Goal: Navigation & Orientation: Locate item on page

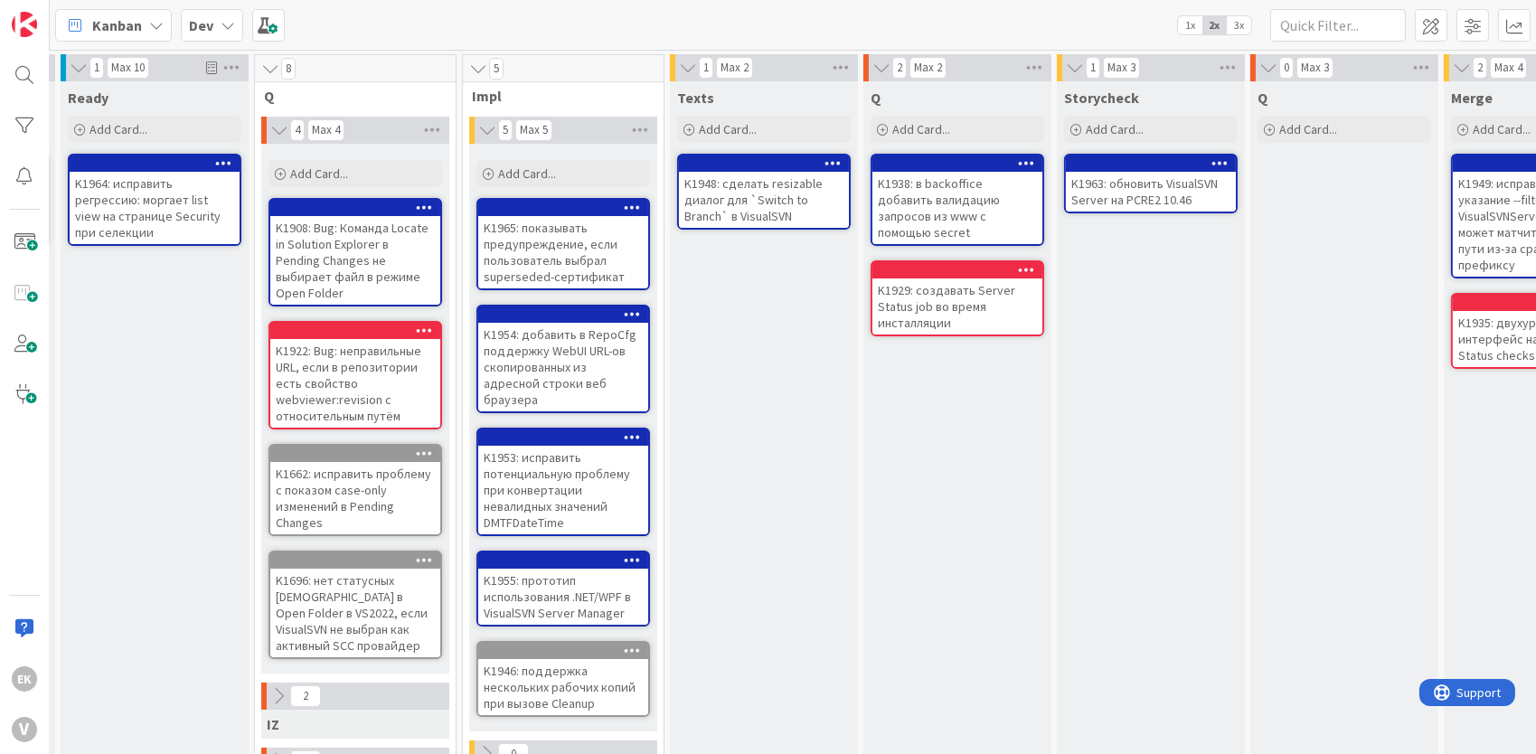
scroll to position [0, 146]
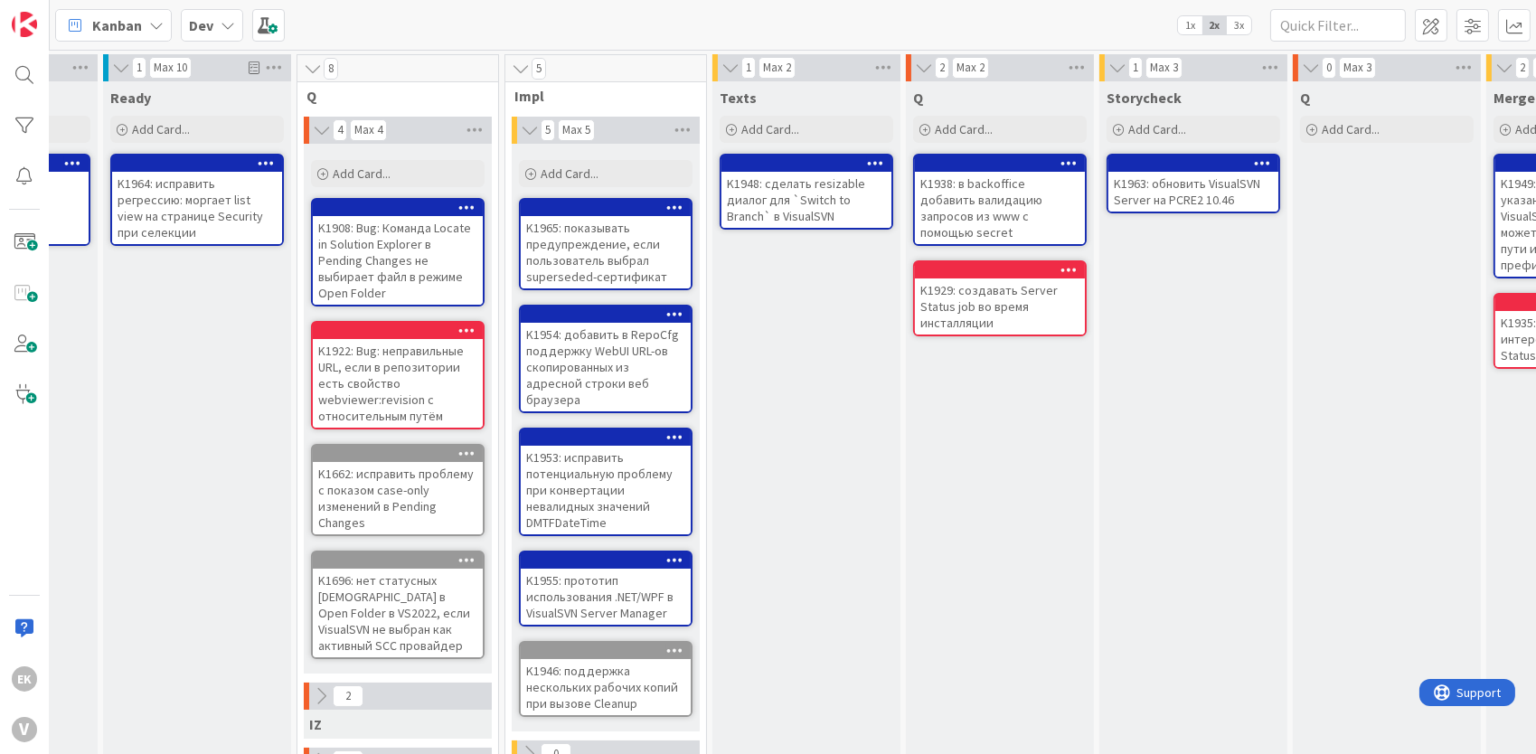
drag, startPoint x: 839, startPoint y: 463, endPoint x: 769, endPoint y: 477, distance: 71.1
click at [769, 477] on div "Texts Add Card... K1948: сделать resizable диалог для `Switch to Branch` в Visu…" at bounding box center [806, 647] width 188 height 1133
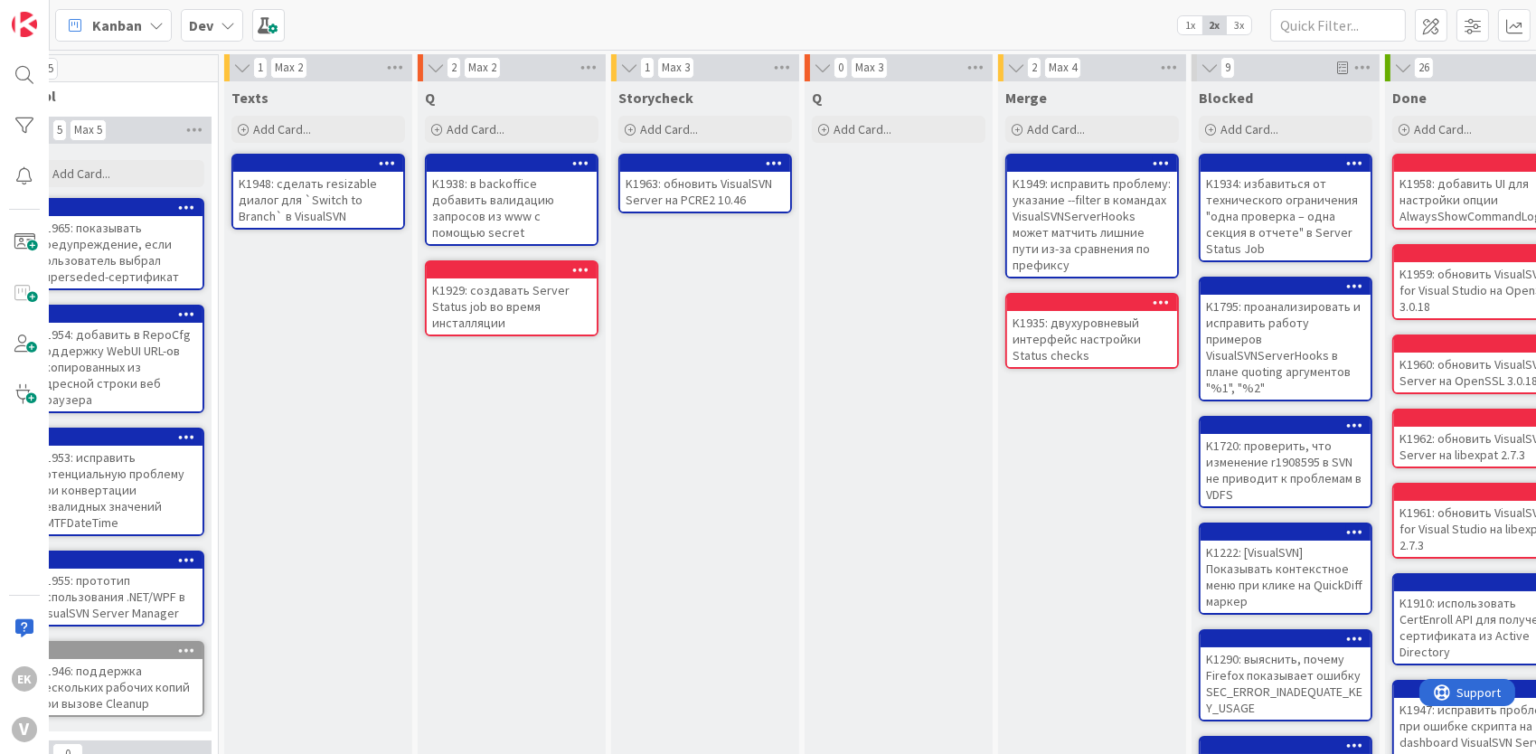
scroll to position [0, 598]
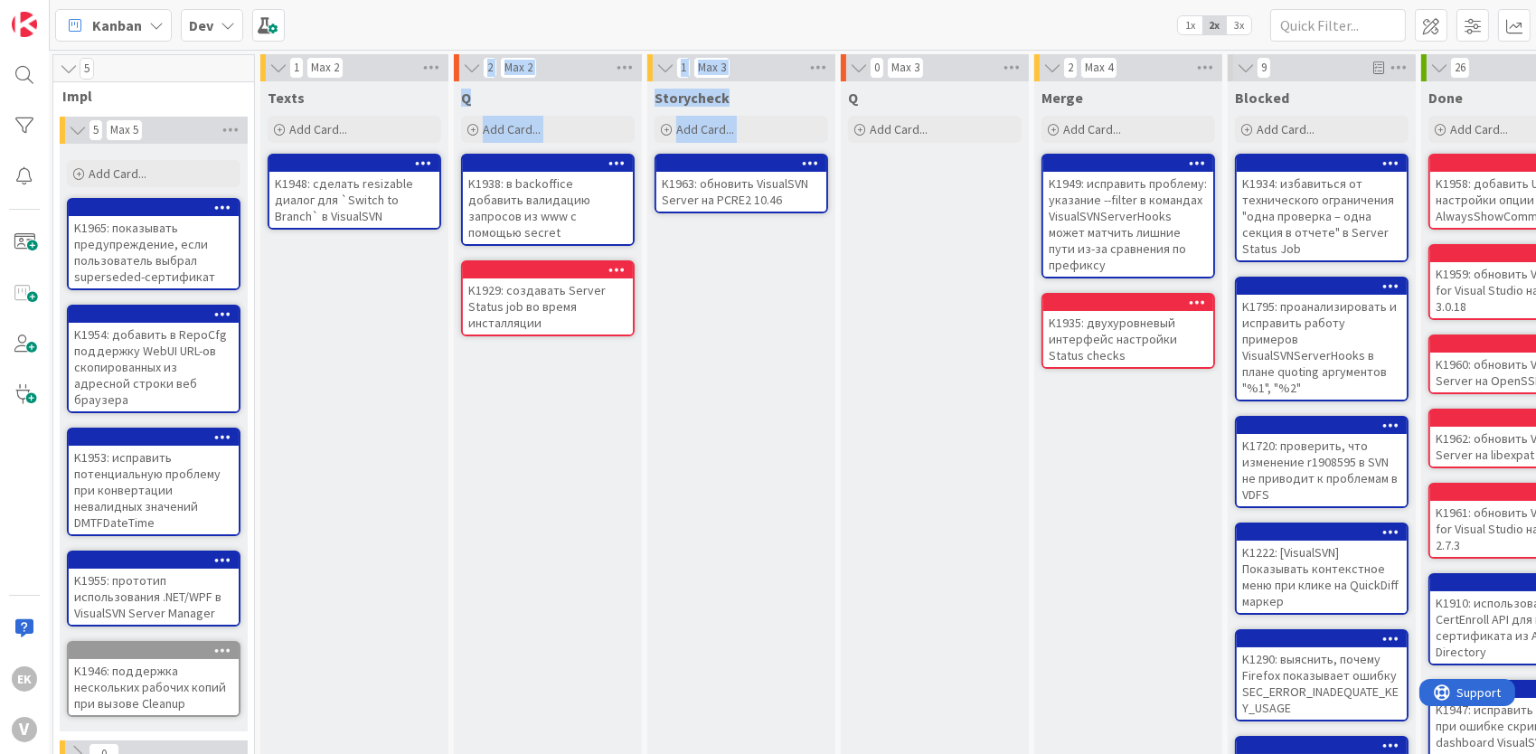
drag, startPoint x: 806, startPoint y: 747, endPoint x: 815, endPoint y: 682, distance: 65.7
click at [815, 682] on div "1 Backlog Add Card... K1957: добавить в фильтрацию путей в VisualSVNServerHooks…" at bounding box center [581, 639] width 2253 height 1170
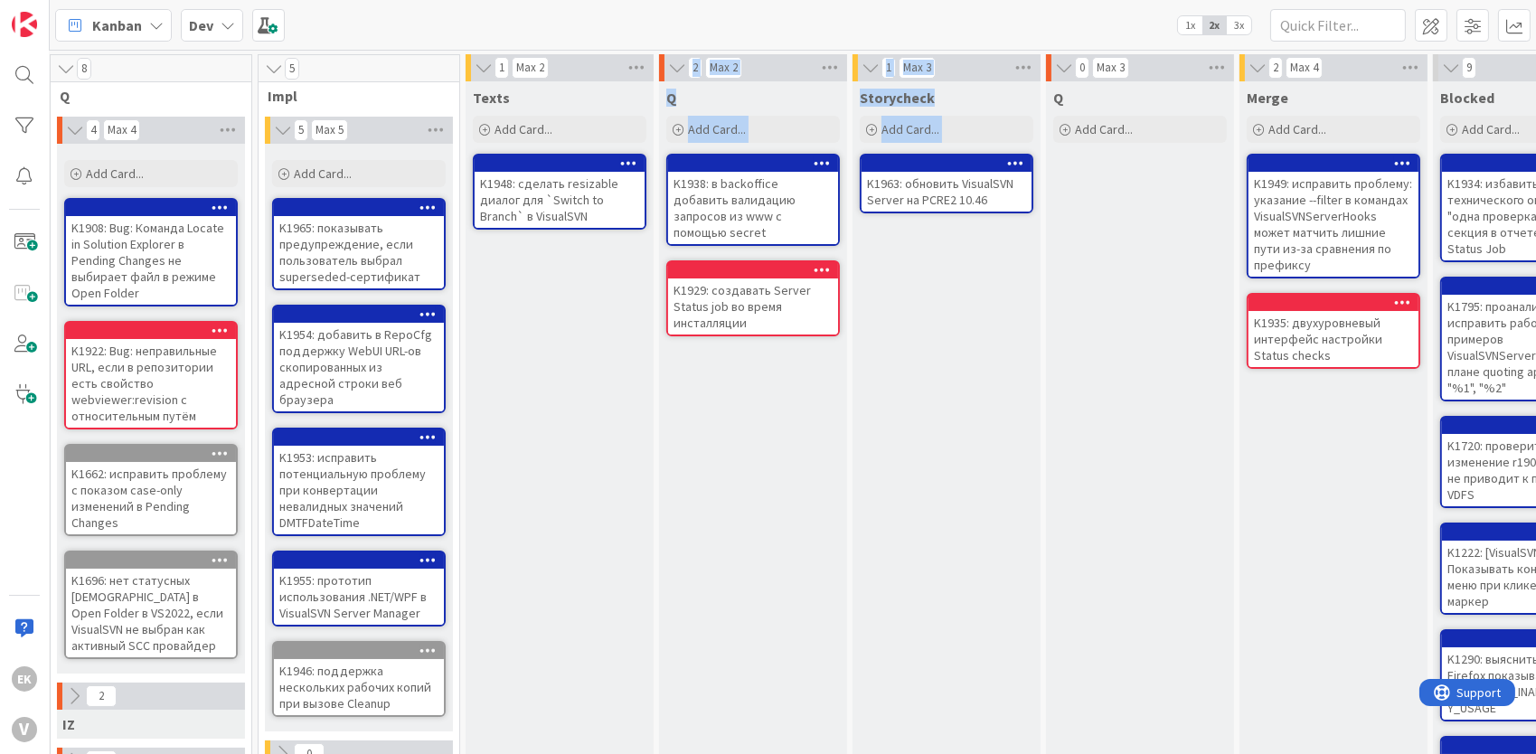
scroll to position [0, 366]
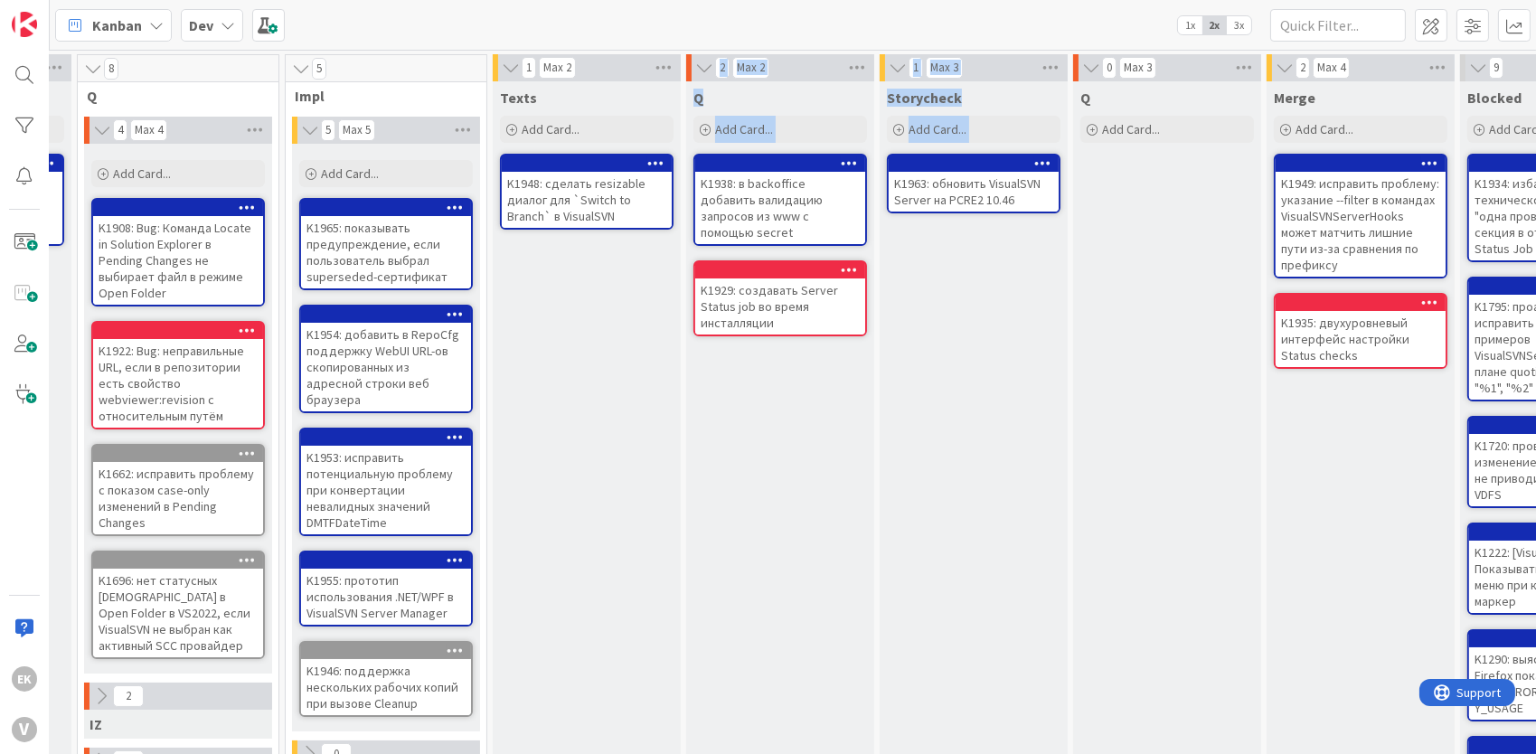
click at [927, 537] on div "Storycheck Add Card... K1963: обновить VisualSVN Server на PCRE2 10.46" at bounding box center [973, 647] width 188 height 1133
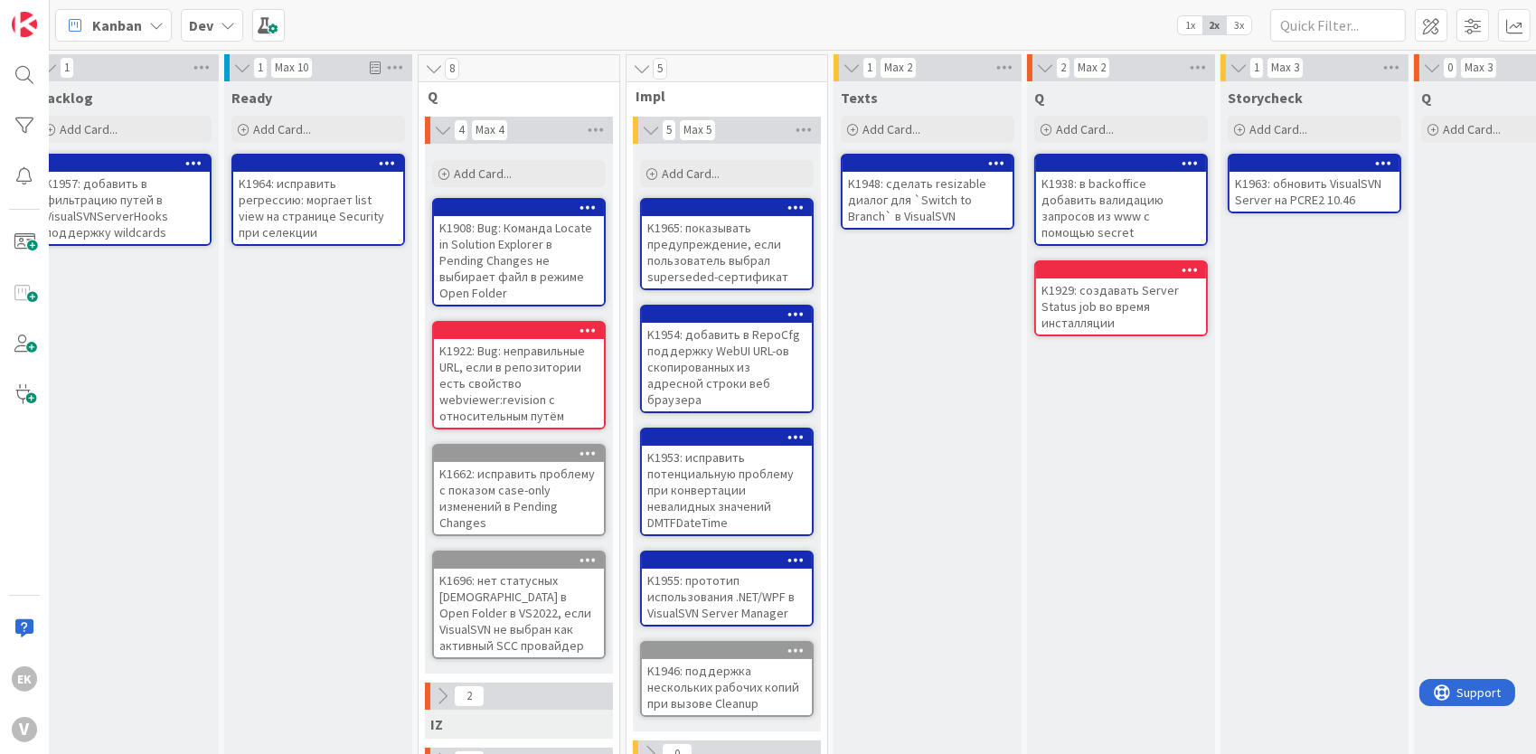
scroll to position [0, 0]
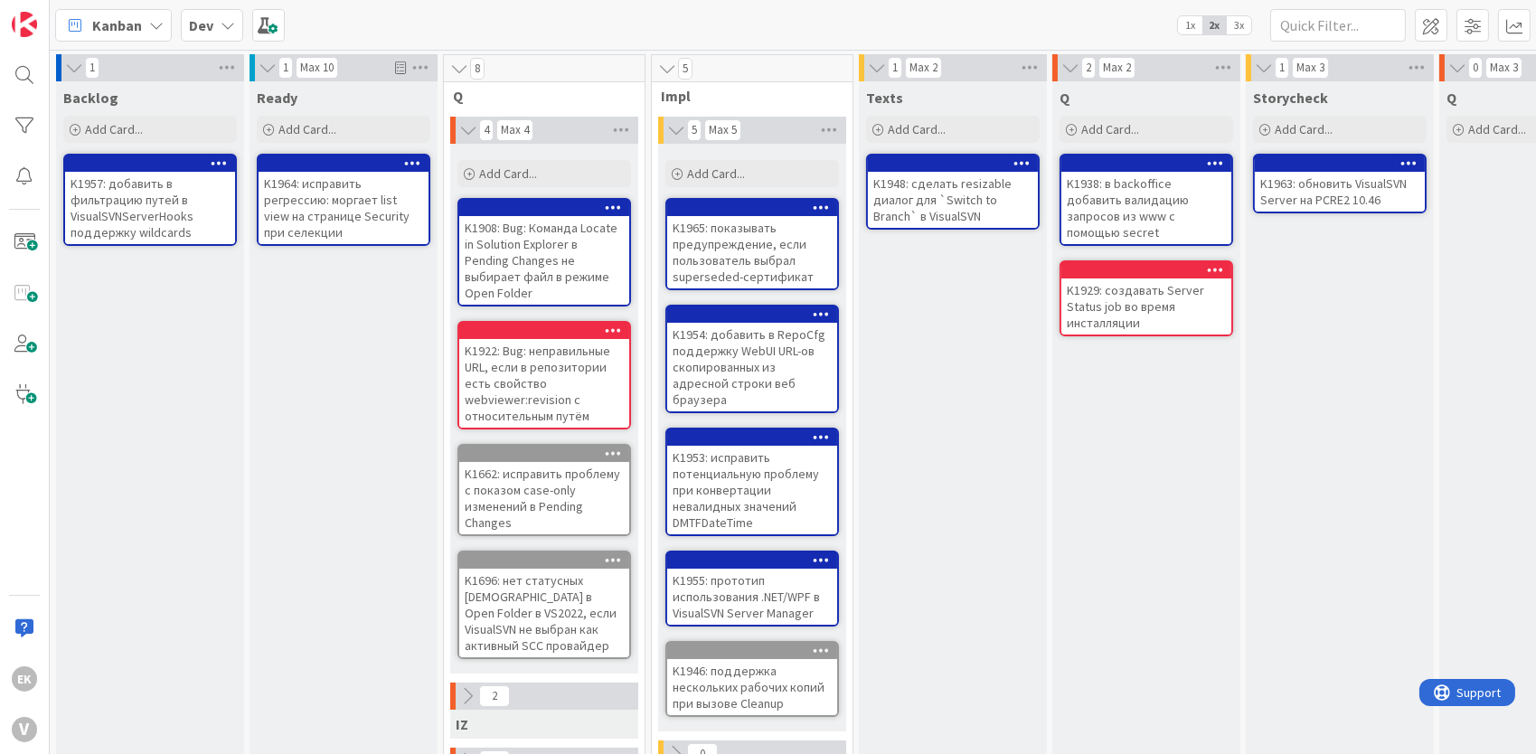
drag, startPoint x: 974, startPoint y: 525, endPoint x: 903, endPoint y: 445, distance: 107.6
click at [903, 445] on div "Texts Add Card... K1948: сделать resizable диалог для `Switch to Branch` в Visu…" at bounding box center [953, 647] width 188 height 1133
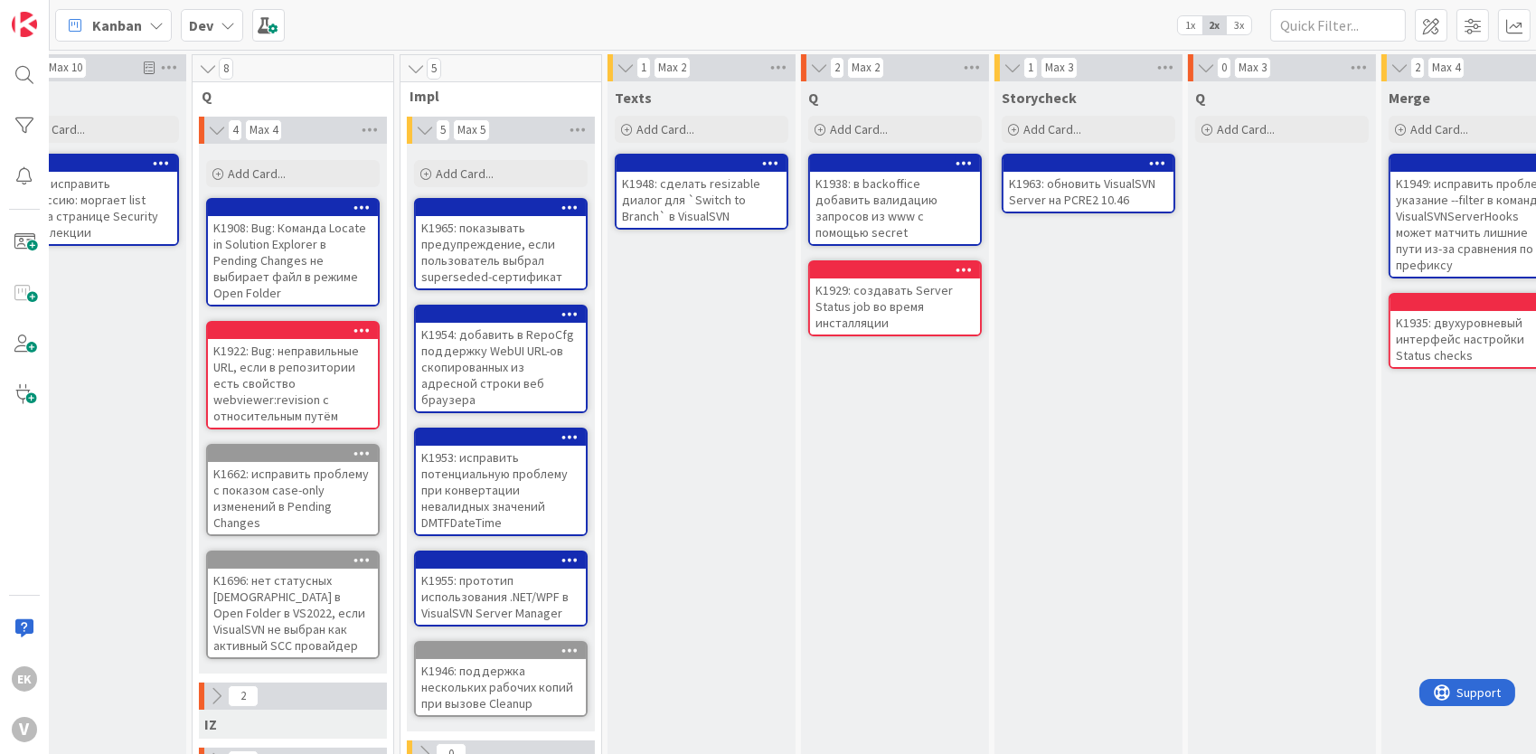
scroll to position [0, 255]
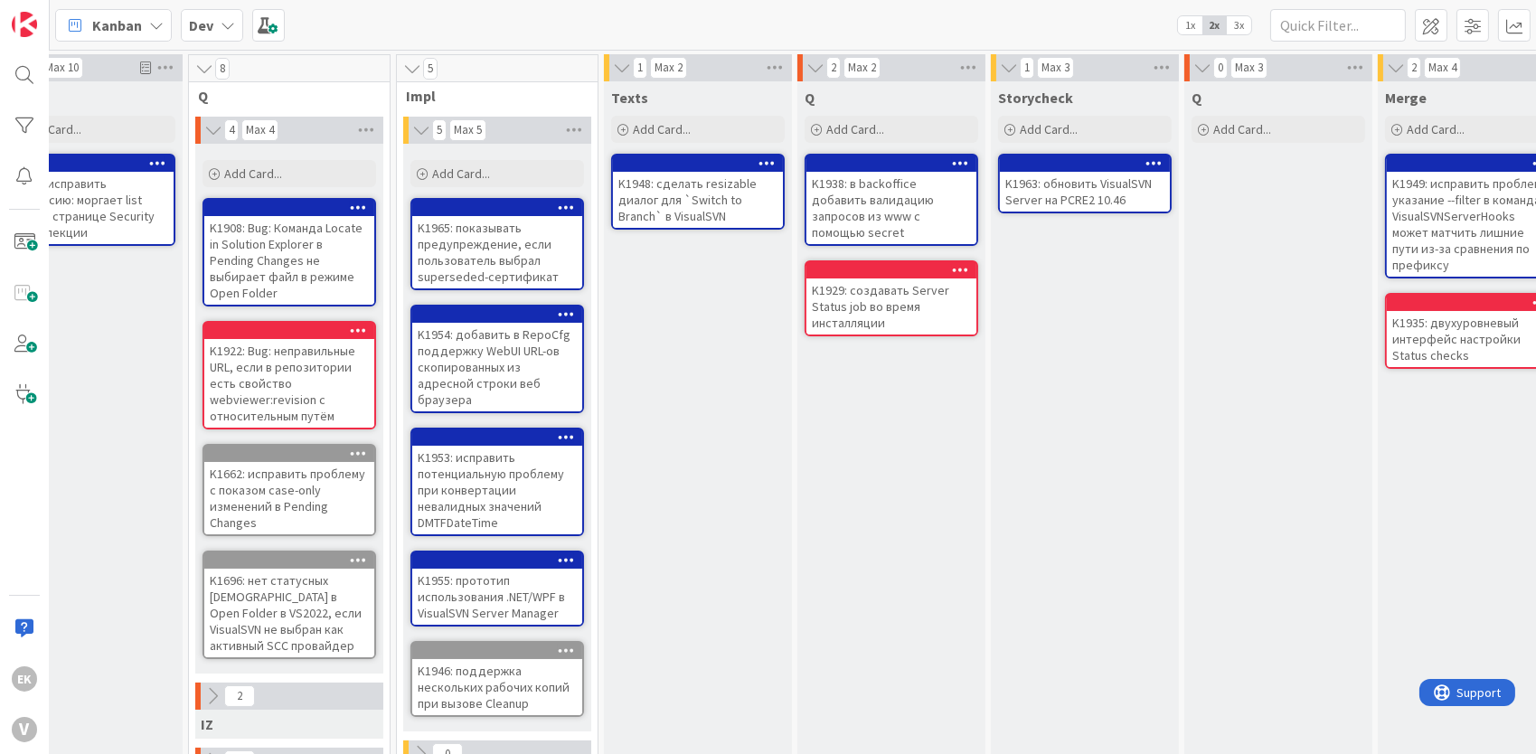
drag, startPoint x: 980, startPoint y: 607, endPoint x: 955, endPoint y: 600, distance: 26.3
click at [980, 607] on div "Q Add Card... K1938: в backoffice добавить валидацию запросов из www с помощью …" at bounding box center [891, 647] width 188 height 1133
drag, startPoint x: 870, startPoint y: 575, endPoint x: 745, endPoint y: 534, distance: 132.1
click at [745, 534] on div "Texts Add Card... K1948: сделать resizable диалог для `Switch to Branch` в Visu…" at bounding box center [698, 647] width 188 height 1133
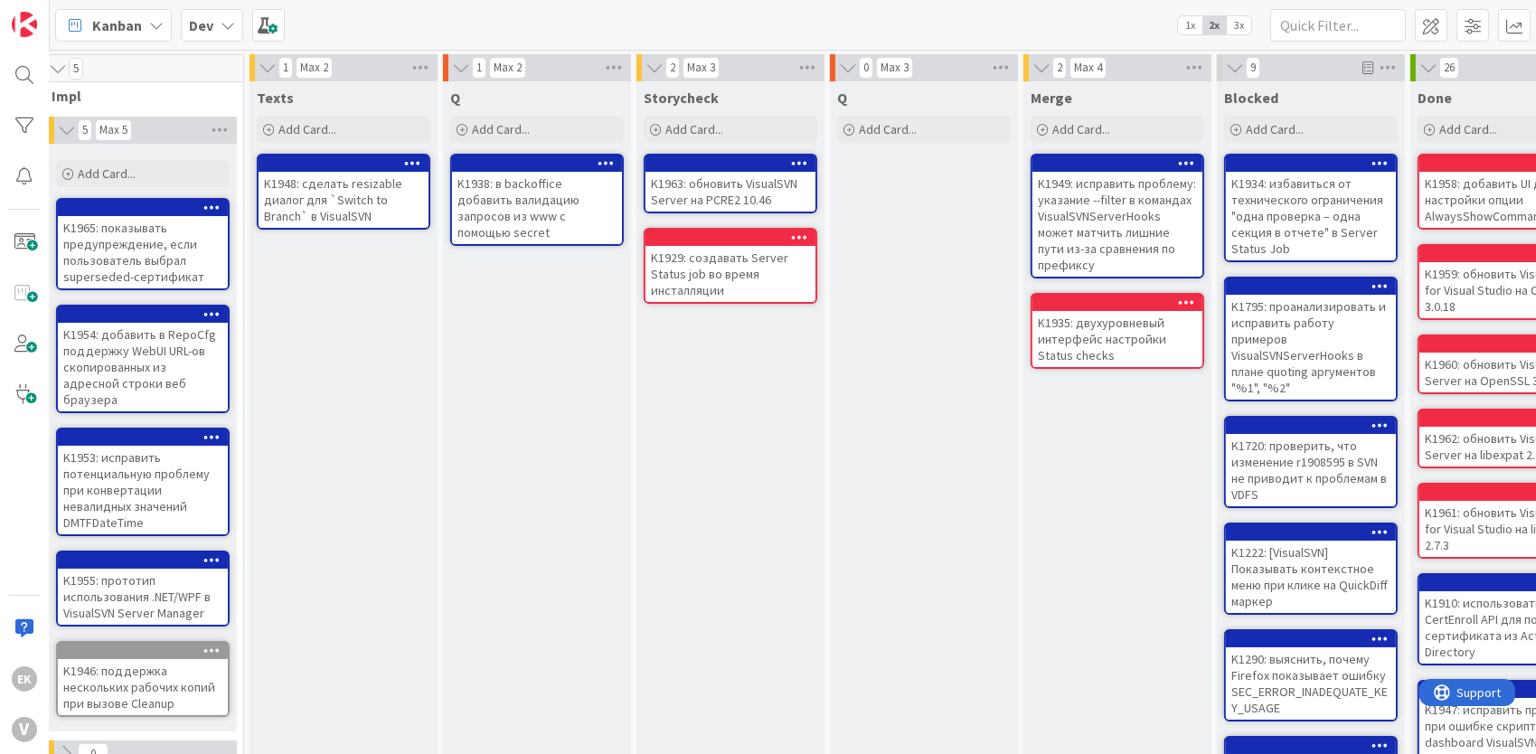
scroll to position [0, 608]
drag, startPoint x: 793, startPoint y: 423, endPoint x: 720, endPoint y: 421, distance: 72.3
click at [720, 421] on div "Storycheck Add Card... K1963: обновить VisualSVN Server на PCRE2 10.46 K1929: с…" at bounding box center [731, 647] width 188 height 1133
drag, startPoint x: 705, startPoint y: 429, endPoint x: 677, endPoint y: 409, distance: 34.4
click at [677, 409] on div "Storycheck Add Card... K1963: обновить VisualSVN Server на PCRE2 10.46 K1929: с…" at bounding box center [731, 647] width 188 height 1133
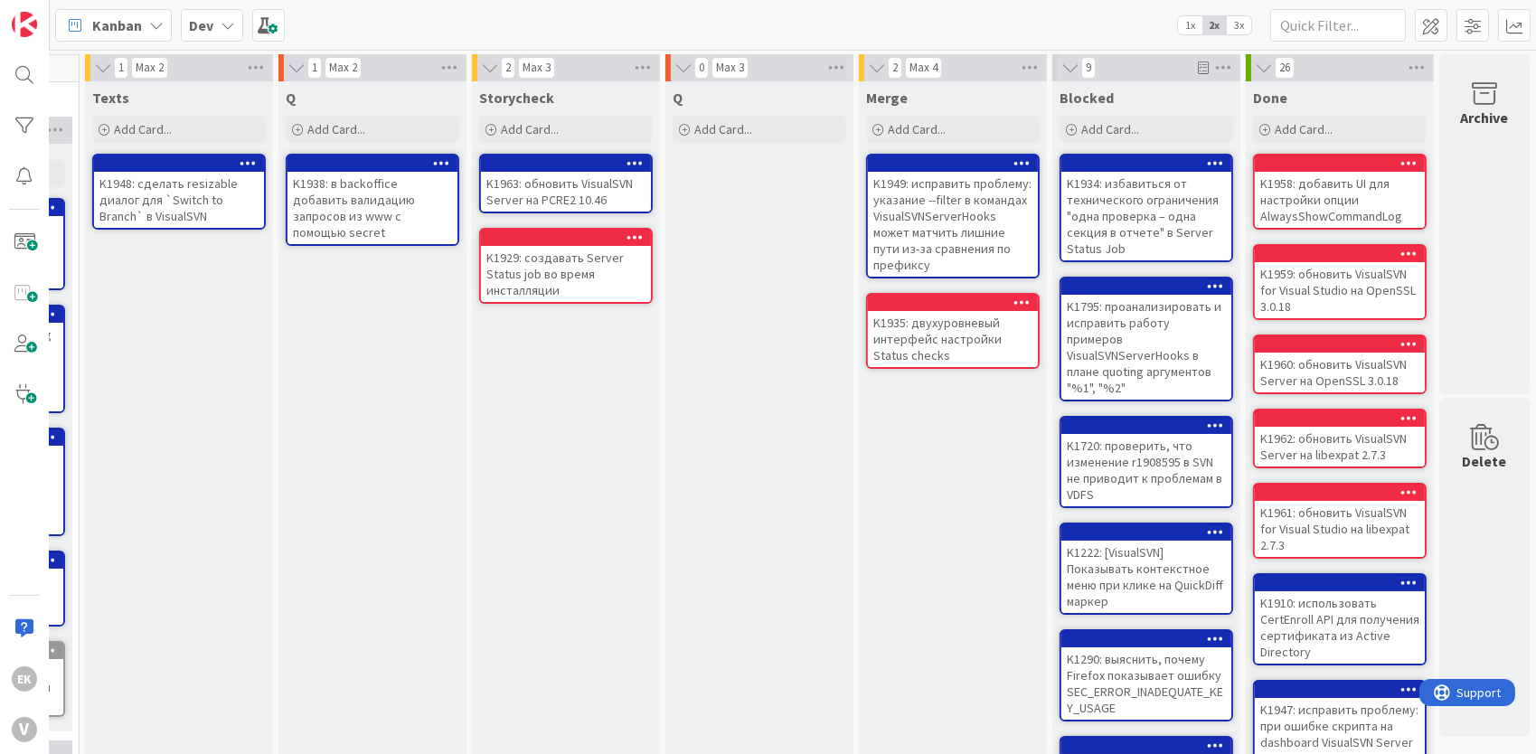
scroll to position [0, 623]
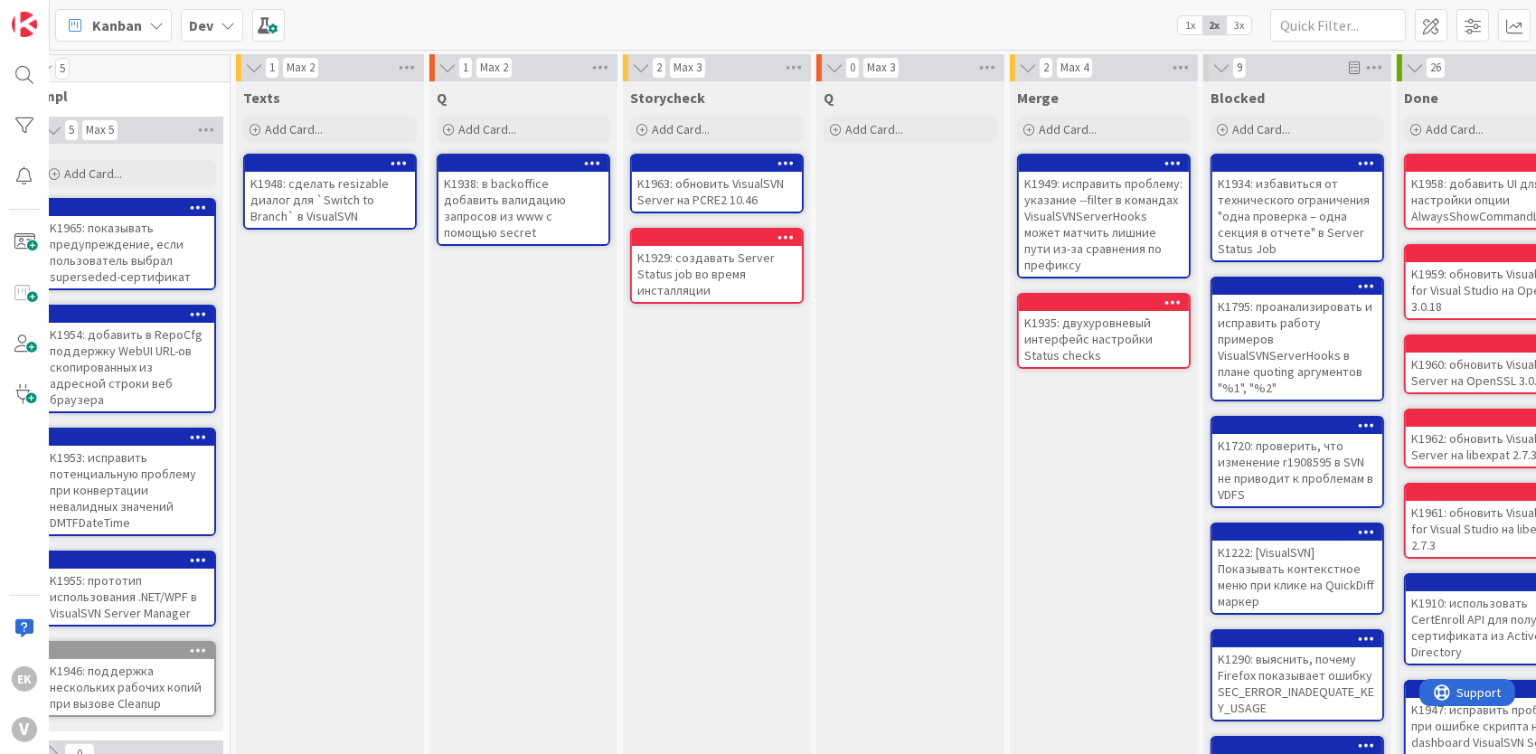
drag, startPoint x: 842, startPoint y: 603, endPoint x: 710, endPoint y: 561, distance: 139.2
click at [710, 561] on div "Storycheck Add Card... K1963: обновить VisualSVN Server на PCRE2 10.46 K1929: с…" at bounding box center [717, 647] width 188 height 1133
